Goal: Task Accomplishment & Management: Manage account settings

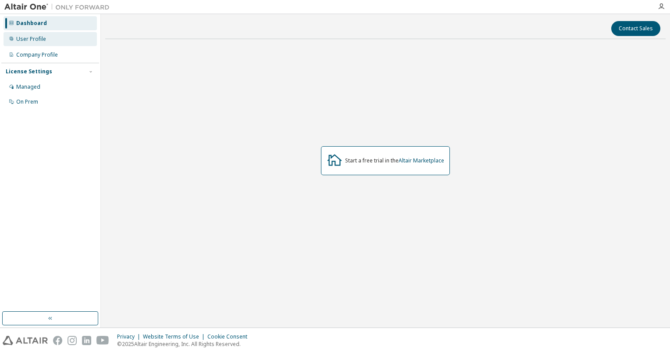
click at [36, 40] on div "User Profile" at bounding box center [31, 39] width 30 height 7
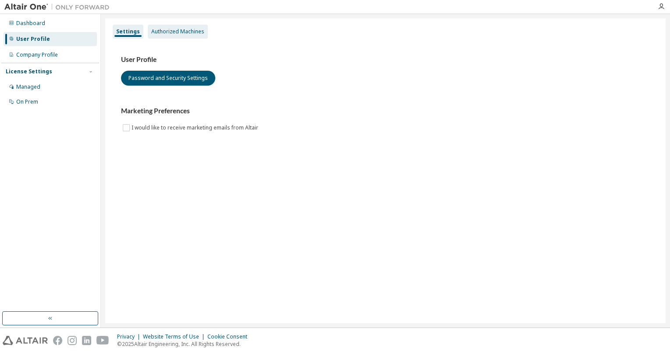
click at [183, 37] on div "Authorized Machines" at bounding box center [178, 32] width 60 height 14
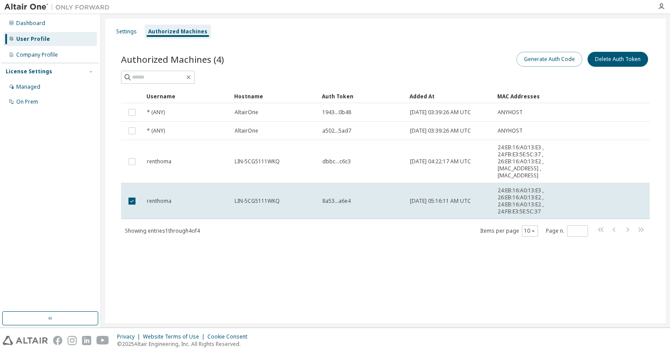
click at [540, 61] on button "Generate Auth Code" at bounding box center [550, 59] width 66 height 15
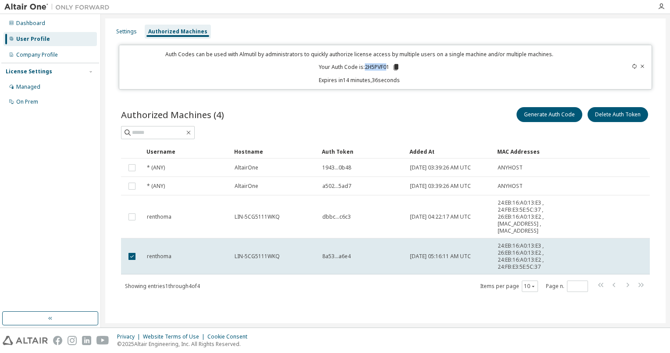
drag, startPoint x: 365, startPoint y: 66, endPoint x: 388, endPoint y: 66, distance: 22.8
click at [388, 66] on p "Your Auth Code is: 2H5PVF01" at bounding box center [359, 67] width 81 height 8
click at [390, 66] on p "Your Auth Code is: 2H5PVF01" at bounding box center [359, 67] width 81 height 8
copy p "2H5PVF01"
click at [458, 312] on div "Authorized Machines (4) Generate Auth Code Delete Auth Token Clear Load Save Sa…" at bounding box center [386, 205] width 550 height 220
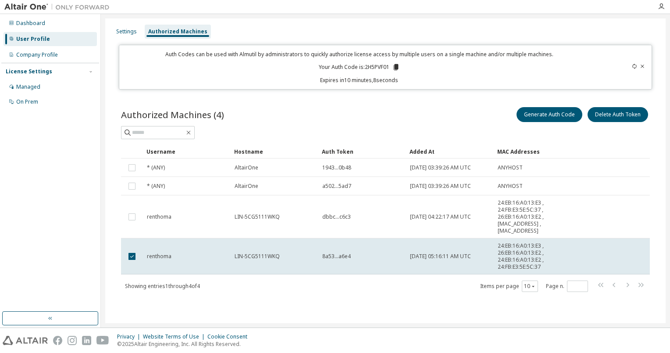
click at [363, 312] on div "Authorized Machines (4) Generate Auth Code Delete Auth Token Clear Load Save Sa…" at bounding box center [386, 205] width 550 height 220
